Goal: Transaction & Acquisition: Register for event/course

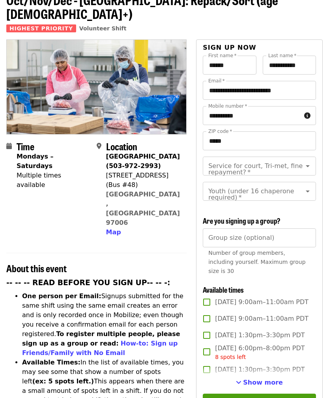
scroll to position [49, 0]
click at [239, 354] on span "8 spots left" at bounding box center [230, 357] width 31 height 6
click at [275, 379] on span "Show more" at bounding box center [263, 383] width 40 height 8
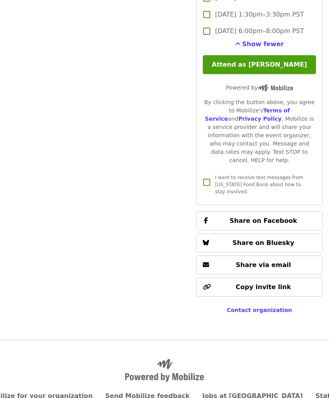
scroll to position [2491, 0]
click at [280, 74] on button "Attend as [PERSON_NAME]" at bounding box center [259, 64] width 113 height 19
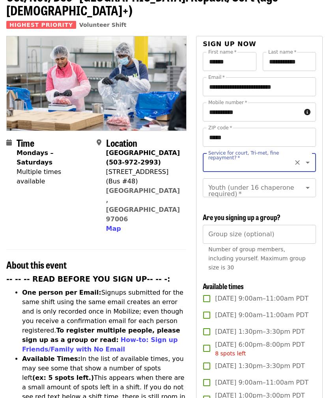
click at [293, 157] on button "Clear" at bounding box center [297, 162] width 11 height 11
click at [300, 159] on icon "Clear" at bounding box center [298, 163] width 8 height 8
click at [265, 155] on input "Service for court, Tri-met, fine repayment?   *" at bounding box center [249, 162] width 81 height 15
click at [226, 173] on li "No" at bounding box center [259, 170] width 113 height 14
type input "**"
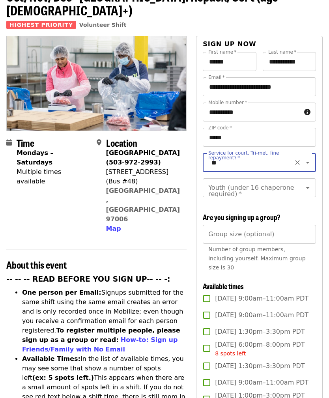
click at [302, 182] on button "Clear" at bounding box center [297, 187] width 11 height 11
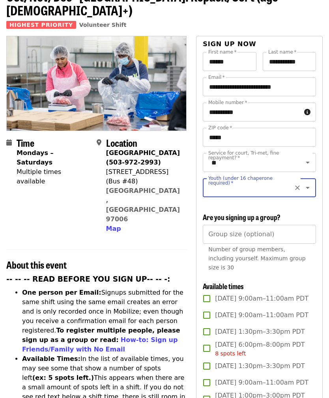
click at [312, 183] on icon "Open" at bounding box center [307, 187] width 9 height 9
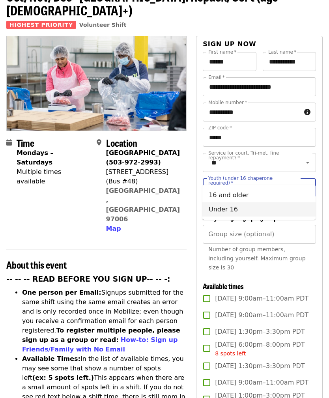
click at [236, 208] on li "Under 16" at bounding box center [259, 210] width 113 height 14
type input "********"
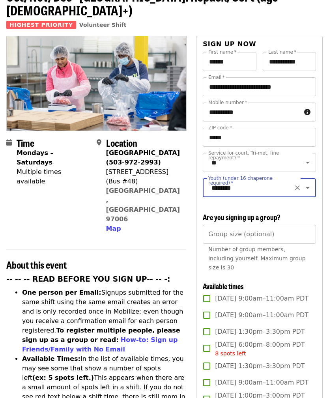
click at [282, 225] on input "Group size (optional)" at bounding box center [259, 234] width 113 height 19
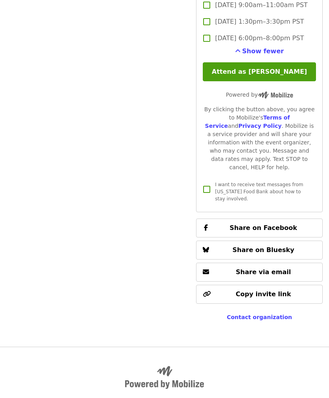
scroll to position [2484, 0]
type input "*"
click at [275, 81] on button "Attend as [PERSON_NAME]" at bounding box center [259, 71] width 113 height 19
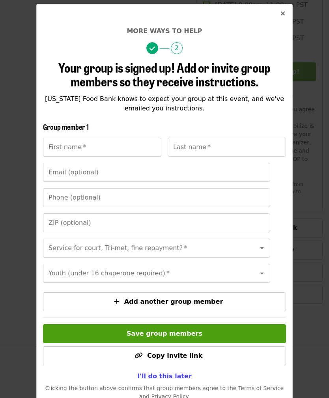
scroll to position [35, 0]
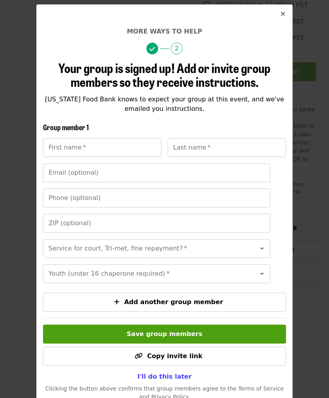
click at [174, 377] on span "I'll do this later" at bounding box center [164, 377] width 54 height 8
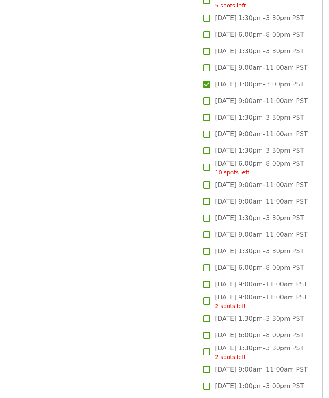
scroll to position [1580, 0]
